Goal: Information Seeking & Learning: Learn about a topic

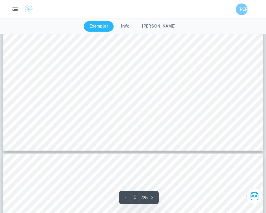
scroll to position [1355, 0]
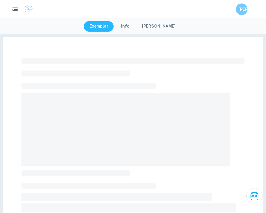
click at [32, 14] on div "[PERSON_NAME]" at bounding box center [133, 9] width 266 height 12
click at [31, 12] on img at bounding box center [28, 9] width 9 height 9
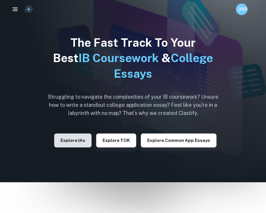
click at [83, 145] on button "Explore IAs" at bounding box center [72, 140] width 37 height 14
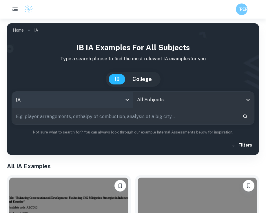
click at [106, 100] on body "We value your privacy We use cookies to enhance your browsing experience, serve…" at bounding box center [133, 125] width 266 height 213
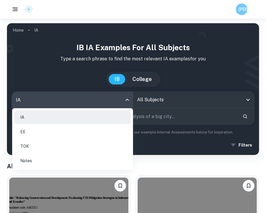
click at [156, 97] on div at bounding box center [133, 106] width 266 height 213
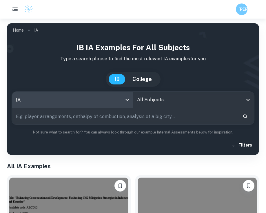
click at [156, 99] on input "All Subjects" at bounding box center [189, 99] width 107 height 11
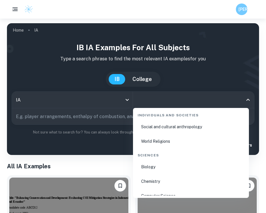
scroll to position [855, 0]
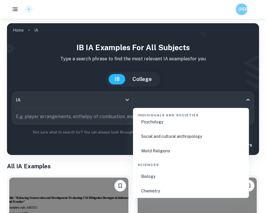
click at [152, 180] on li "Biology" at bounding box center [190, 176] width 111 height 13
type input "Biology"
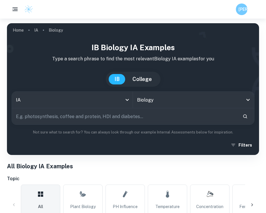
click at [103, 116] on input "text" at bounding box center [125, 116] width 226 height 16
type input "enzyme inhibition"
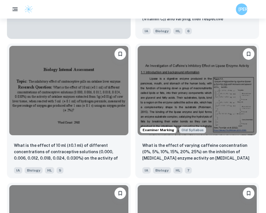
scroll to position [754, 0]
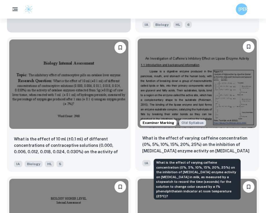
click at [149, 141] on p "What is the effect of varying caffeine concentration (0%, 5%, 10%, 15%, 20%, 25…" at bounding box center [197, 145] width 110 height 20
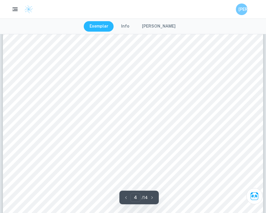
scroll to position [1230, 0]
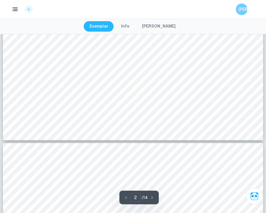
type input "3"
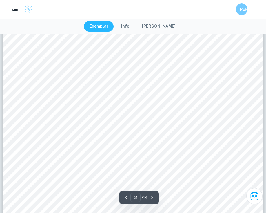
scroll to position [885, 0]
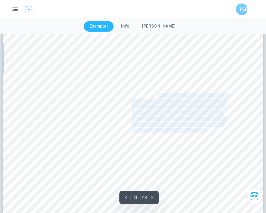
drag, startPoint x: 158, startPoint y: 93, endPoint x: 208, endPoint y: 131, distance: 61.9
click at [207, 131] on div "sufficient enough for a trend to be seen. 0% caffeine concentration was chosen …" at bounding box center [133, 122] width 260 height 368
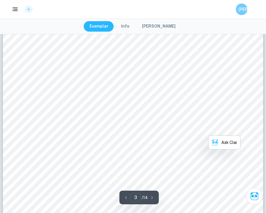
click at [199, 132] on div "sufficient enough for a trend to be seen. 0% caffeine concentration was chosen …" at bounding box center [133, 122] width 260 height 368
click at [90, 82] on span "temperature of 25ºC." at bounding box center [101, 83] width 40 height 4
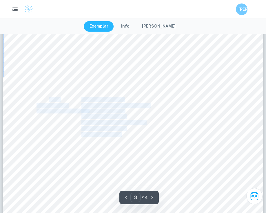
drag, startPoint x: 49, startPoint y: 99, endPoint x: 116, endPoint y: 135, distance: 76.3
click at [116, 135] on div "sufficient enough for a trend to be seen. 0% caffeine concentration was chosen …" at bounding box center [133, 75] width 260 height 368
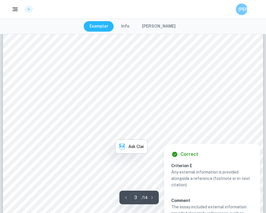
click at [137, 112] on div at bounding box center [179, 110] width 94 height 7
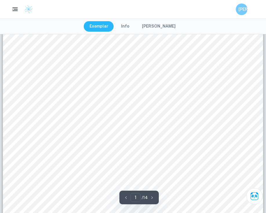
scroll to position [44, 0]
click at [209, 120] on div "An Investigation of Caffeine9s Inhibitory Effect on Lipase Enzyme Activity 1.1 …" at bounding box center [133, 180] width 260 height 368
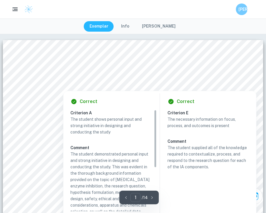
scroll to position [76, 0]
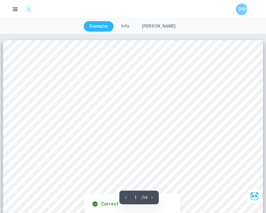
click at [45, 108] on div at bounding box center [96, 106] width 124 height 11
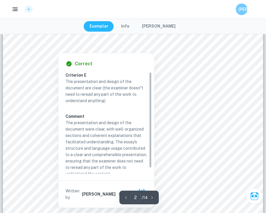
scroll to position [551, 0]
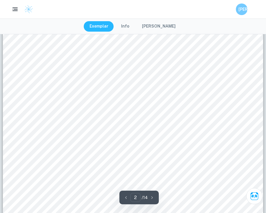
click at [212, 150] on span ", meaning the extent of the inhibition depends on how much caffeine is present." at bounding box center [136, 148] width 168 height 5
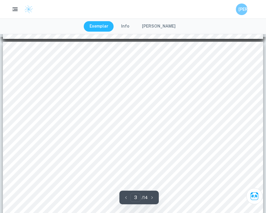
scroll to position [779, 0]
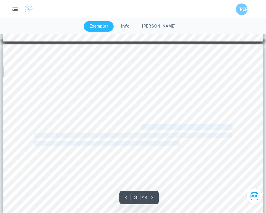
drag, startPoint x: 139, startPoint y: 128, endPoint x: 176, endPoint y: 142, distance: 39.4
click at [132, 141] on span "control variable to see if the caffeine will have any impact on lipase enzyme a…" at bounding box center [141, 143] width 215 height 5
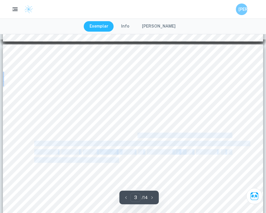
drag, startPoint x: 137, startPoint y: 133, endPoint x: 119, endPoint y: 158, distance: 30.8
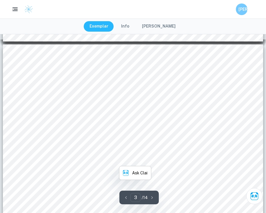
click at [154, 158] on span "stopwatch (± 0.01s) to record the time it takes for the solution to change colo…" at bounding box center [132, 160] width 197 height 5
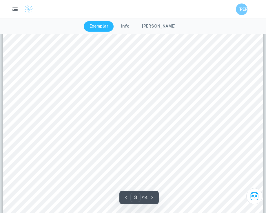
scroll to position [929, 0]
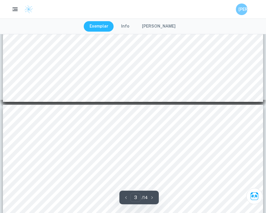
type input "4"
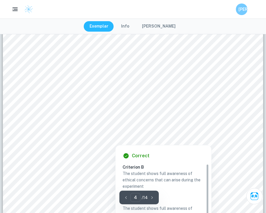
scroll to position [1269, 0]
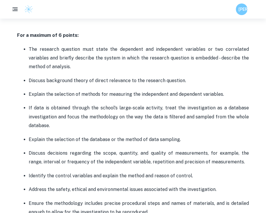
scroll to position [412, 0]
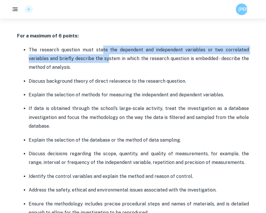
drag, startPoint x: 102, startPoint y: 48, endPoint x: 110, endPoint y: 59, distance: 13.2
click at [110, 59] on p "The research question must state the dependent and independent variables or two…" at bounding box center [139, 59] width 220 height 26
click at [109, 62] on p "The research question must state the dependent and independent variables or two…" at bounding box center [139, 59] width 220 height 26
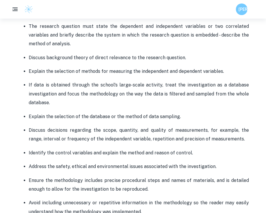
scroll to position [436, 0]
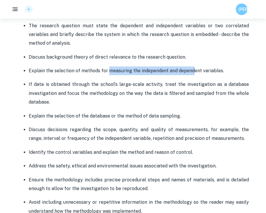
drag, startPoint x: 108, startPoint y: 70, endPoint x: 194, endPoint y: 70, distance: 85.8
click at [194, 70] on p "Explain the selection of methods for measuring the independent and dependent va…" at bounding box center [139, 70] width 220 height 9
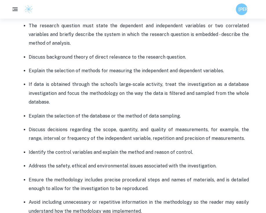
click at [188, 70] on p "Explain the selection of methods for measuring the independent and dependent va…" at bounding box center [139, 70] width 220 height 9
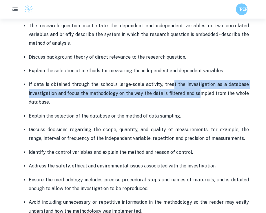
drag, startPoint x: 173, startPoint y: 82, endPoint x: 200, endPoint y: 90, distance: 27.7
click at [200, 90] on p "If data is obtained through the school's large-scale activity, treat the invest…" at bounding box center [139, 93] width 220 height 26
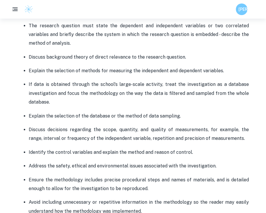
click at [196, 93] on p "If data is obtained through the school's large-scale activity, treat the invest…" at bounding box center [139, 93] width 220 height 26
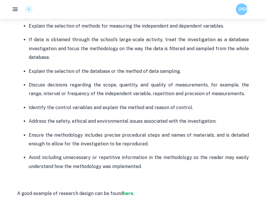
scroll to position [481, 0]
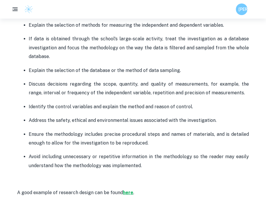
click at [124, 194] on strong "here" at bounding box center [128, 193] width 10 height 6
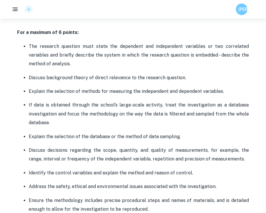
scroll to position [414, 0]
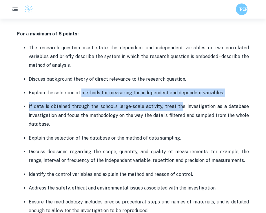
drag, startPoint x: 82, startPoint y: 92, endPoint x: 182, endPoint y: 102, distance: 100.8
click at [182, 102] on ul "The research question must state the dependent and independent variables or two…" at bounding box center [133, 140] width 232 height 194
click at [172, 97] on p "Explain the selection of methods for measuring the independent and dependent va…" at bounding box center [139, 92] width 220 height 9
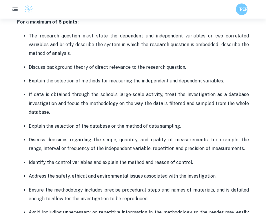
scroll to position [447, 0]
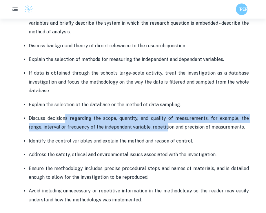
drag, startPoint x: 63, startPoint y: 118, endPoint x: 151, endPoint y: 124, distance: 87.7
click at [150, 123] on p "Discuss decisions regarding the scope, quantity, and quality of measurements, f…" at bounding box center [139, 123] width 220 height 18
click at [121, 124] on p "Discuss decisions regarding the scope, quantity, and quality of measurements, f…" at bounding box center [139, 123] width 220 height 18
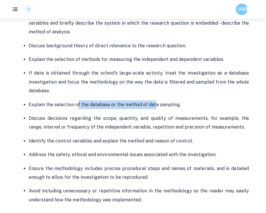
drag, startPoint x: 78, startPoint y: 104, endPoint x: 154, endPoint y: 108, distance: 76.1
click at [154, 108] on p "Explain the selection of the database or the method of data sampling." at bounding box center [139, 104] width 220 height 9
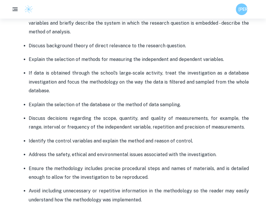
click at [157, 109] on ul "The research question must state the dependent and independent variables or two…" at bounding box center [133, 107] width 232 height 194
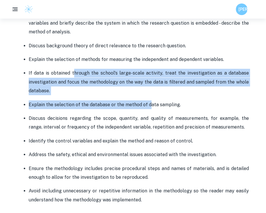
drag, startPoint x: 149, startPoint y: 104, endPoint x: 76, endPoint y: 76, distance: 78.6
click at [76, 76] on ul "The research question must state the dependent and independent variables or two…" at bounding box center [133, 107] width 232 height 194
click at [80, 80] on p "If data is obtained through the school's large-scale activity, treat the invest…" at bounding box center [139, 82] width 220 height 26
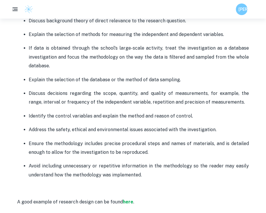
scroll to position [477, 0]
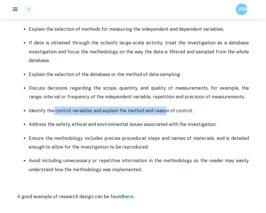
drag, startPoint x: 164, startPoint y: 111, endPoint x: 55, endPoint y: 110, distance: 108.7
click at [53, 110] on p "Identify the control variables and explain the method and reason of control." at bounding box center [139, 110] width 220 height 9
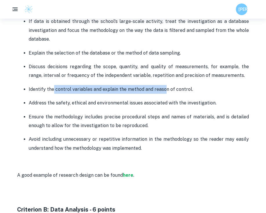
scroll to position [493, 0]
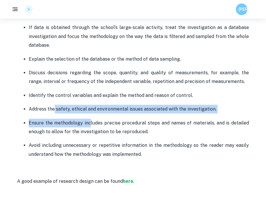
drag, startPoint x: 54, startPoint y: 107, endPoint x: 91, endPoint y: 124, distance: 40.5
click at [91, 124] on ul "The research question must state the dependent and independent variables or two…" at bounding box center [133, 61] width 232 height 194
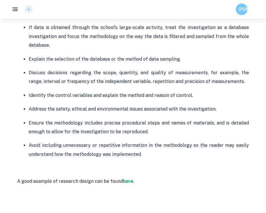
click at [108, 125] on p "Ensure the methodology includes precise procedural steps and names of materials…" at bounding box center [139, 128] width 220 height 18
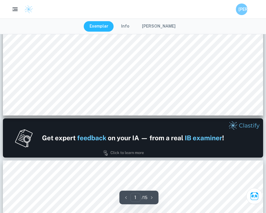
type input "2"
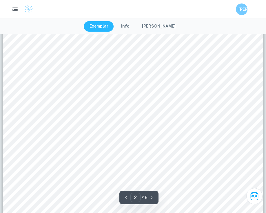
scroll to position [534, 0]
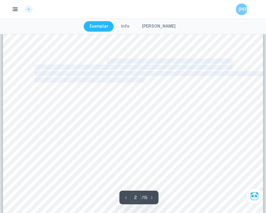
drag, startPoint x: 106, startPoint y: 59, endPoint x: 144, endPoint y: 81, distance: 44.4
click at [144, 81] on div "2 Duckweed Lemna minor is a small, free-floating, sweet water plant. It is foun…" at bounding box center [133, 103] width 260 height 368
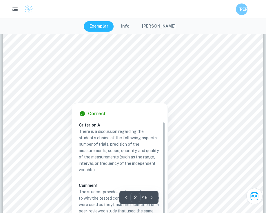
click at [122, 95] on div at bounding box center [132, 93] width 197 height 8
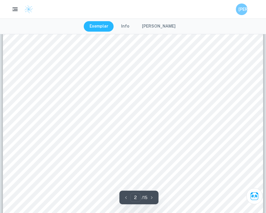
scroll to position [495, 0]
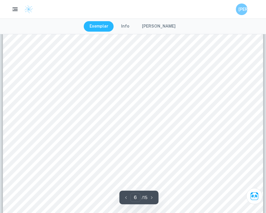
scroll to position [1969, 0]
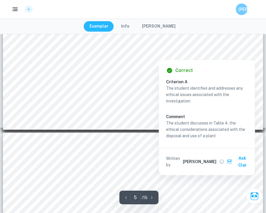
type input "6"
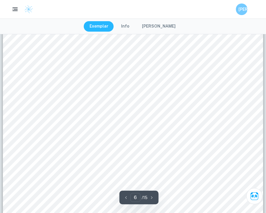
scroll to position [1951, 0]
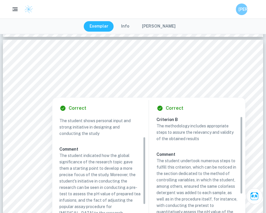
scroll to position [50, 0]
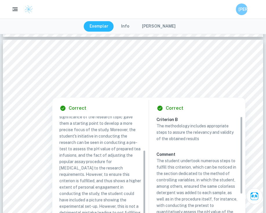
click at [120, 98] on div "Correct Criterion A The student shows personal input and strong initiative in d…" at bounding box center [100, 175] width 96 height 154
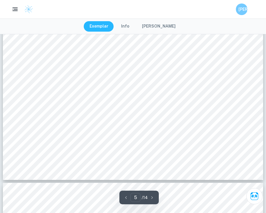
scroll to position [1675, 0]
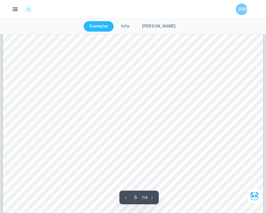
type input "6"
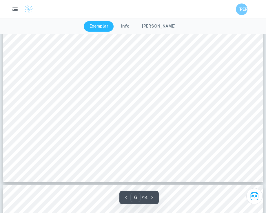
scroll to position [2082, 0]
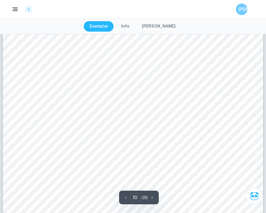
scroll to position [3533, 0]
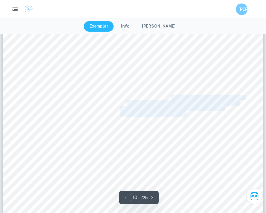
drag, startPoint x: 165, startPoint y: 97, endPoint x: 186, endPoint y: 113, distance: 26.7
click at [186, 113] on div "2. 50 mL distilled water was measured using a graduated cylinder and added to e…" at bounding box center [133, 70] width 260 height 368
click at [186, 112] on span "to a chemical waste company for processing. If [MEDICAL_DATA]" at bounding box center [183, 114] width 126 height 5
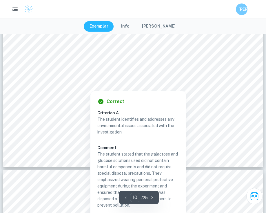
scroll to position [3621, 0]
